Goal: Task Accomplishment & Management: Complete application form

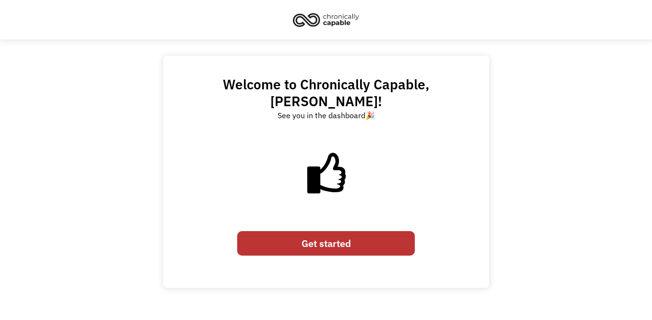
click at [344, 231] on link "Get started" at bounding box center [326, 243] width 178 height 25
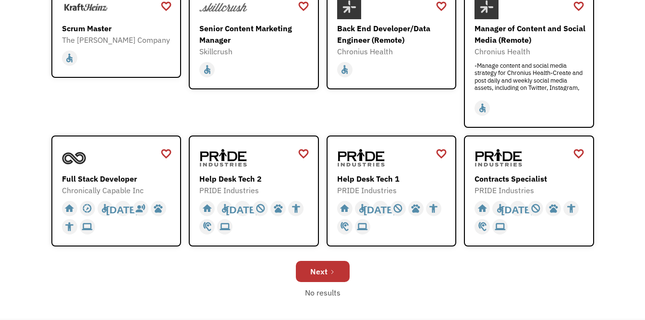
scroll to position [288, 0]
